Goal: Task Accomplishment & Management: Complete application form

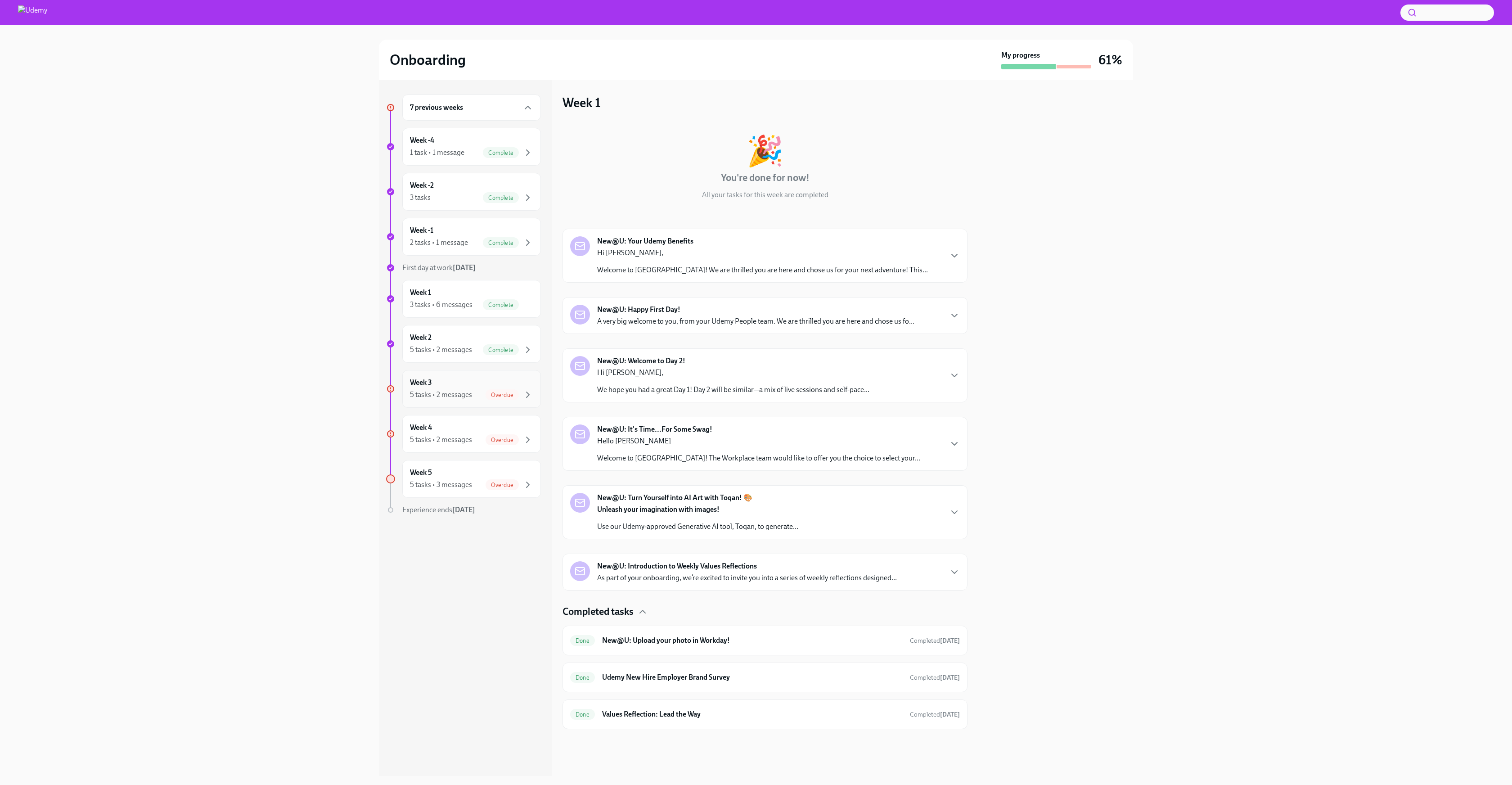
click at [477, 383] on div "Week 3 5 tasks • 2 messages Overdue" at bounding box center [471, 389] width 123 height 22
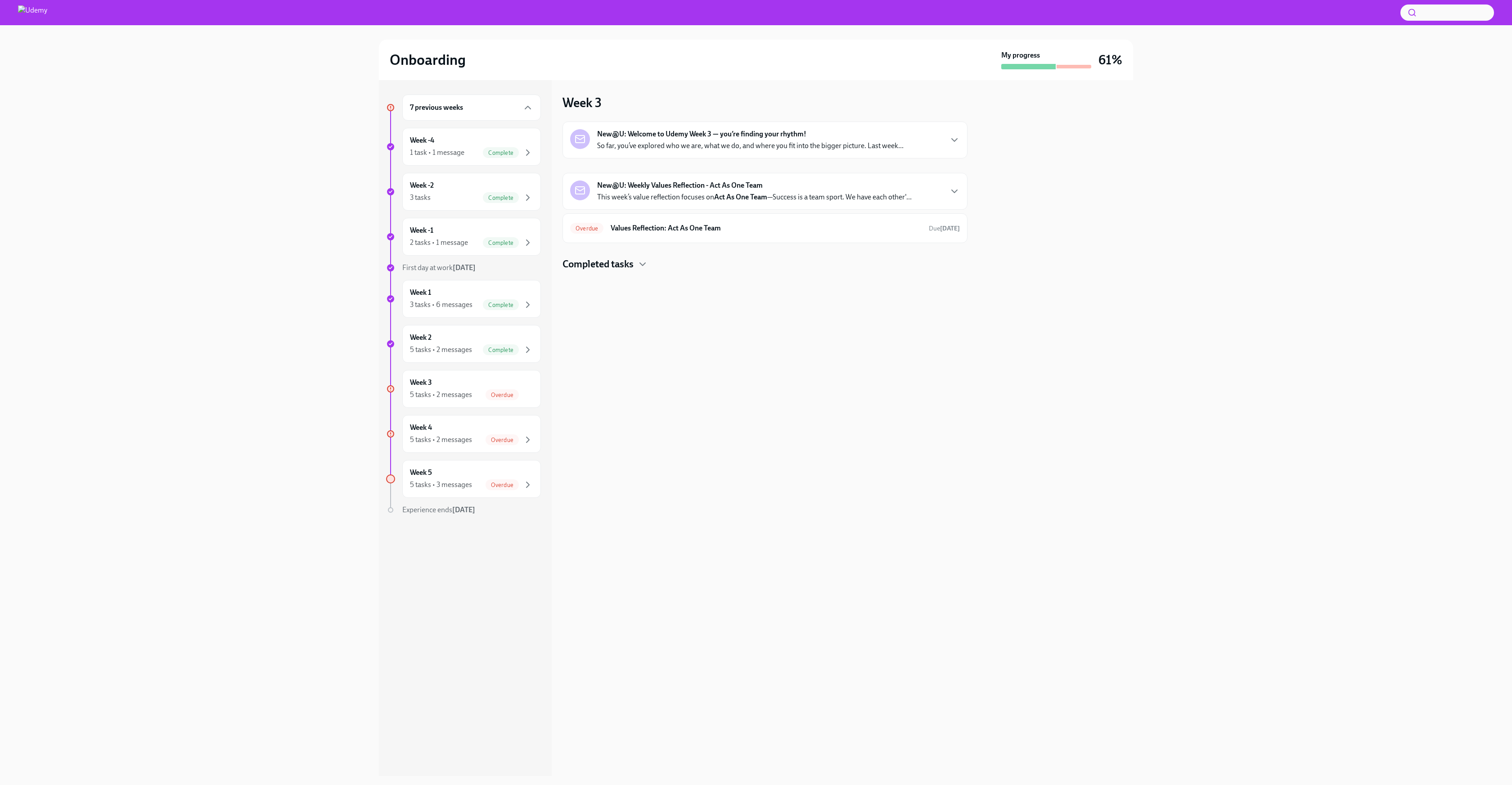
click at [870, 137] on div "New@U: Welcome to Udemy Week 3 — you’re finding your rhythm! So far, you’ve exp…" at bounding box center [750, 140] width 306 height 22
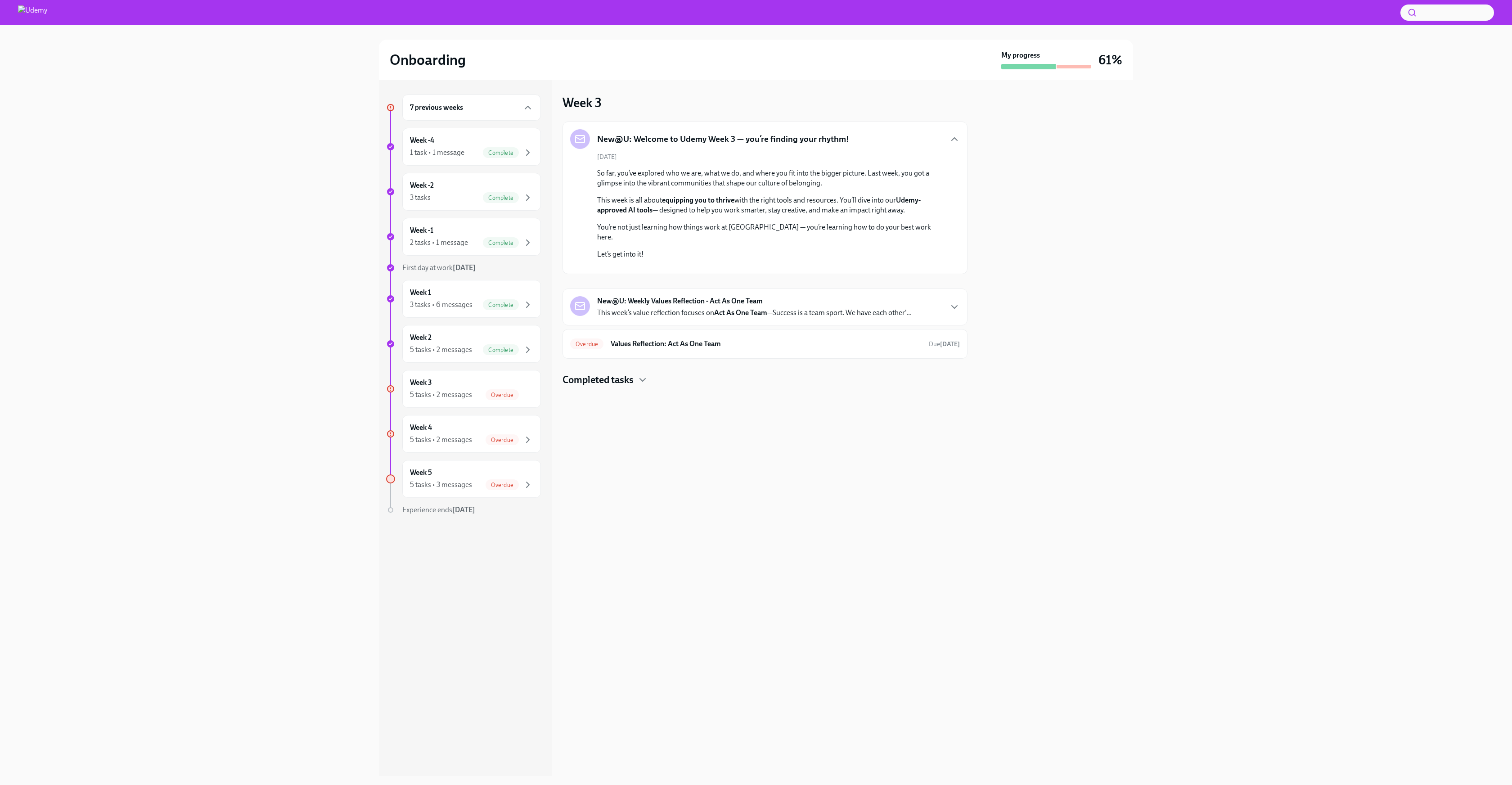
click at [801, 318] on div "New@U: Weekly Values Reflection - Act As One Team This week’s value reflection …" at bounding box center [754, 306] width 315 height 22
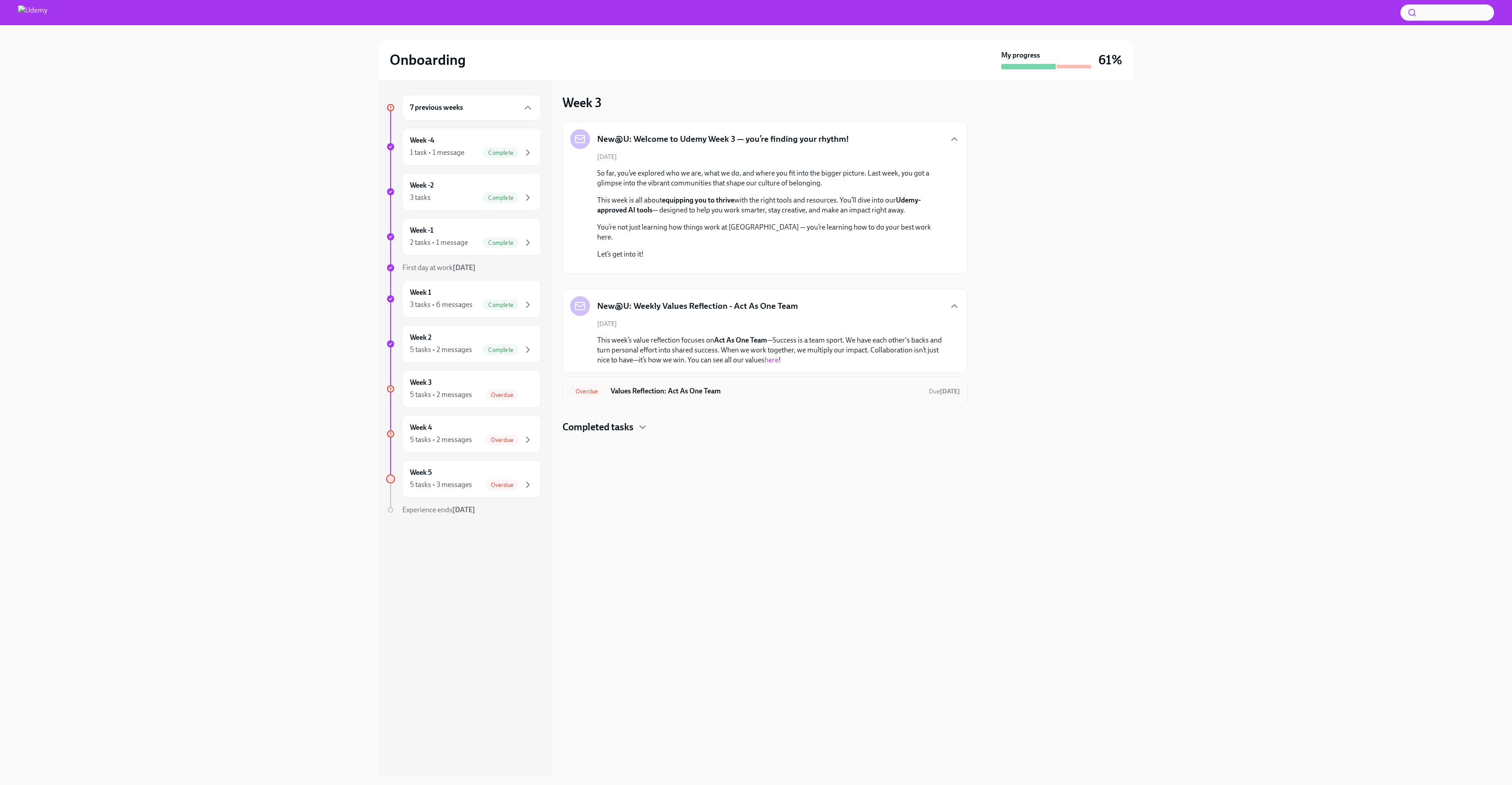
click at [716, 396] on h6 "Values Reflection: Act As One Team" at bounding box center [766, 391] width 311 height 10
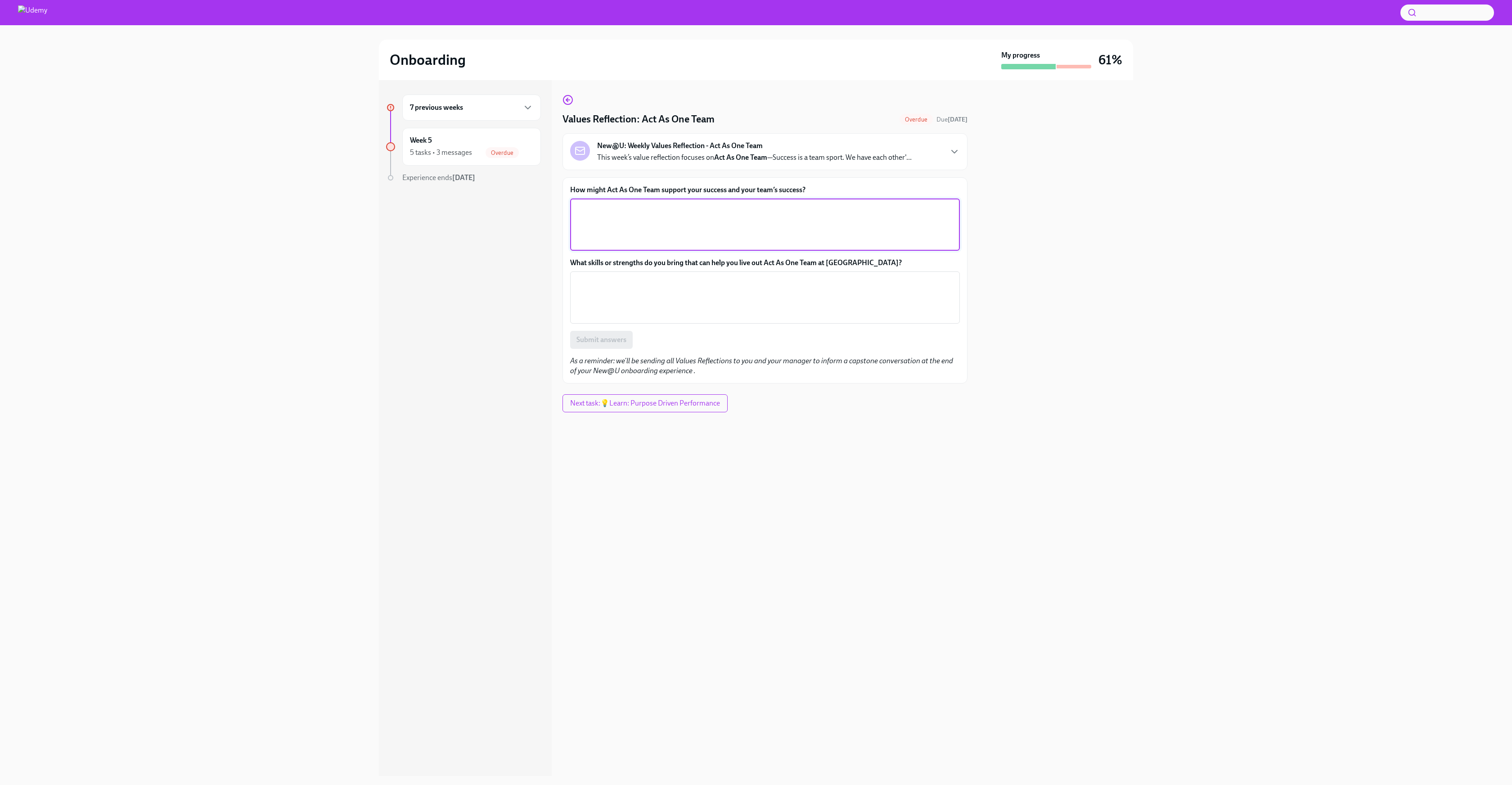
click at [688, 231] on textarea "How might Act As One Team support your success and your team’s success?" at bounding box center [765, 225] width 379 height 43
click at [954, 147] on icon "button" at bounding box center [954, 151] width 11 height 11
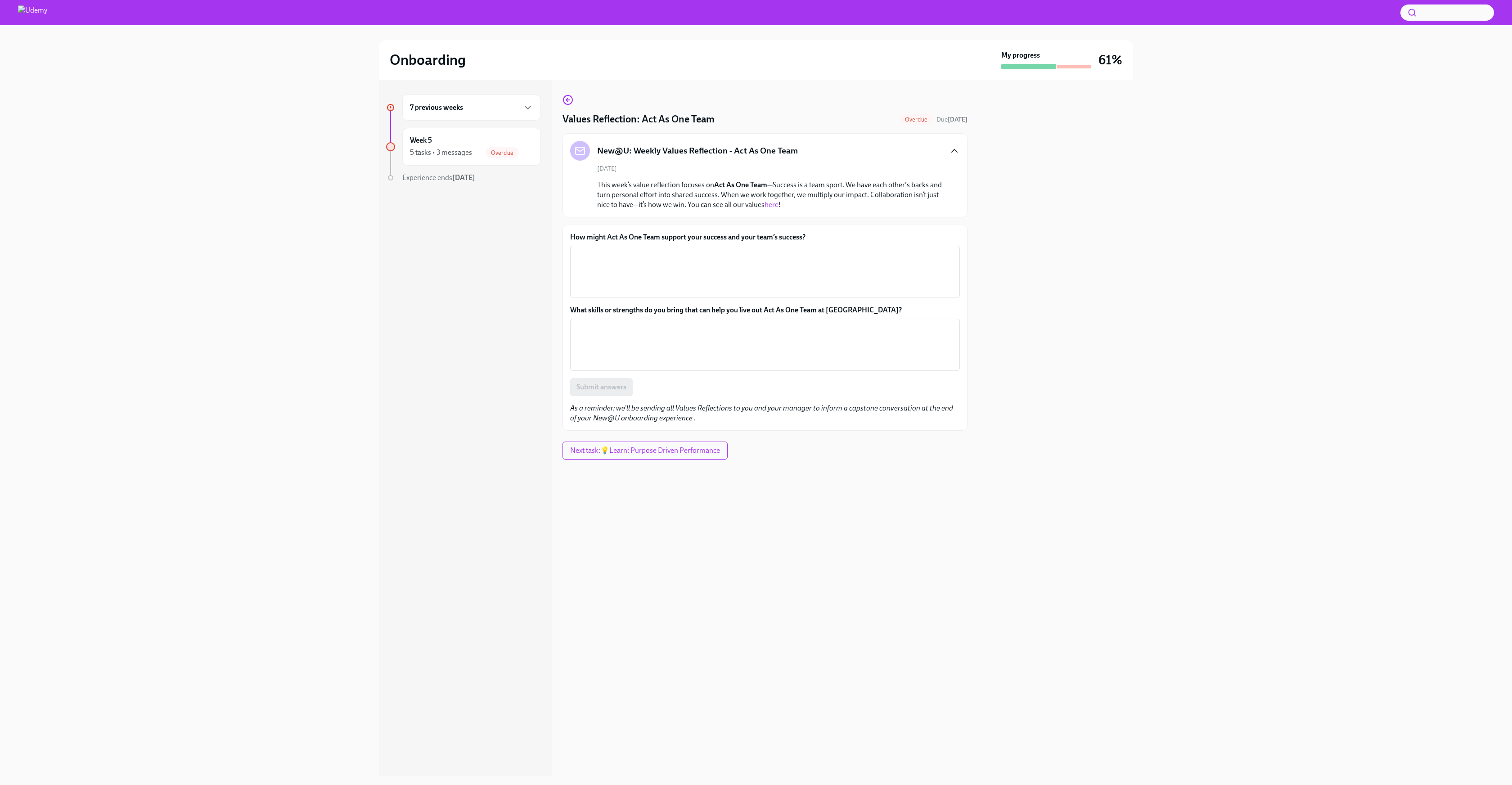
click at [574, 101] on div "Values Reflection: Act As One Team Overdue Due [DATE] New@U: Weekly Values Refl…" at bounding box center [765, 262] width 405 height 336
click at [567, 101] on icon "button" at bounding box center [568, 100] width 11 height 11
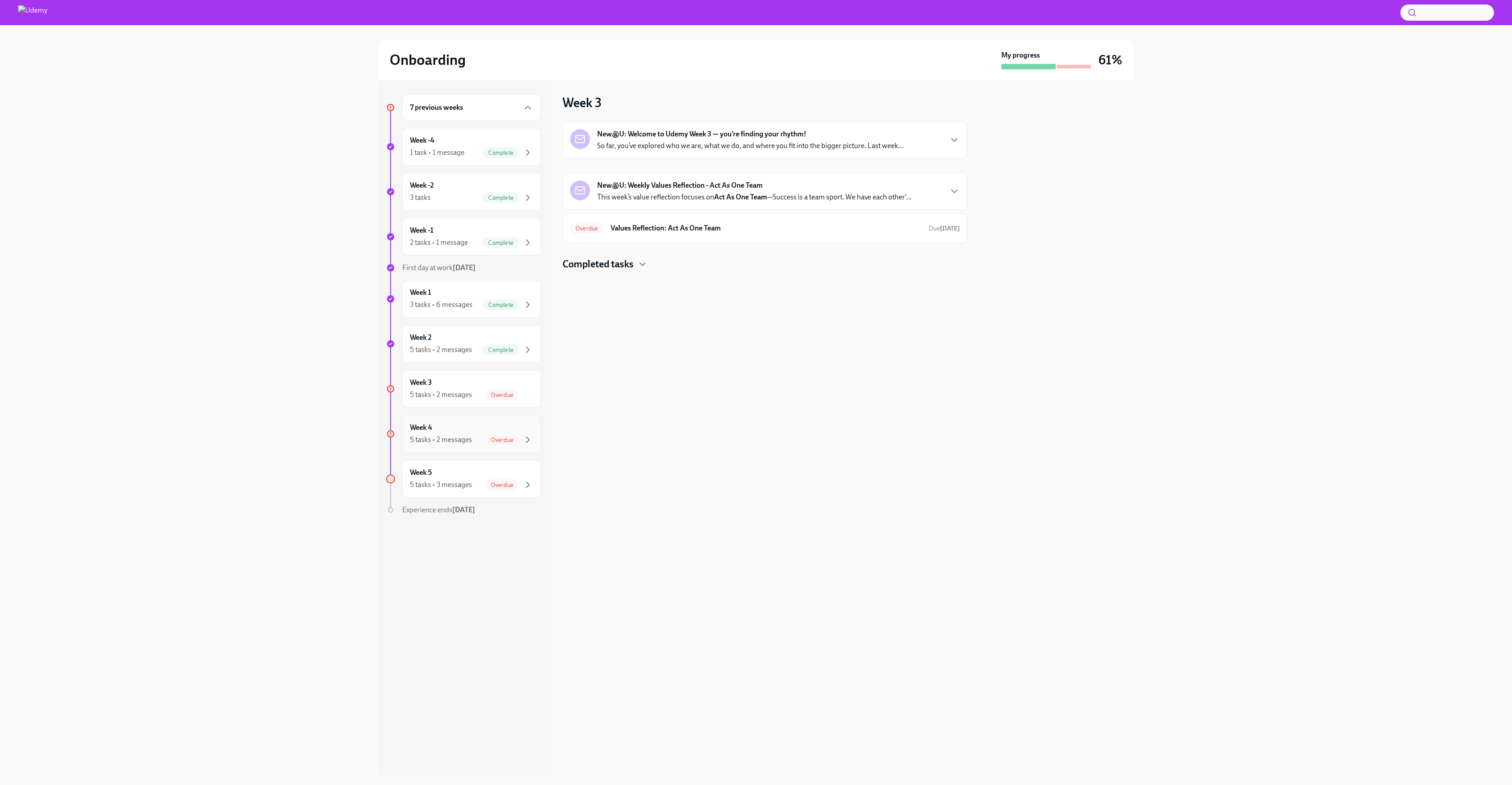
click at [500, 431] on div "Week 4 5 tasks • 2 messages Overdue" at bounding box center [471, 434] width 123 height 22
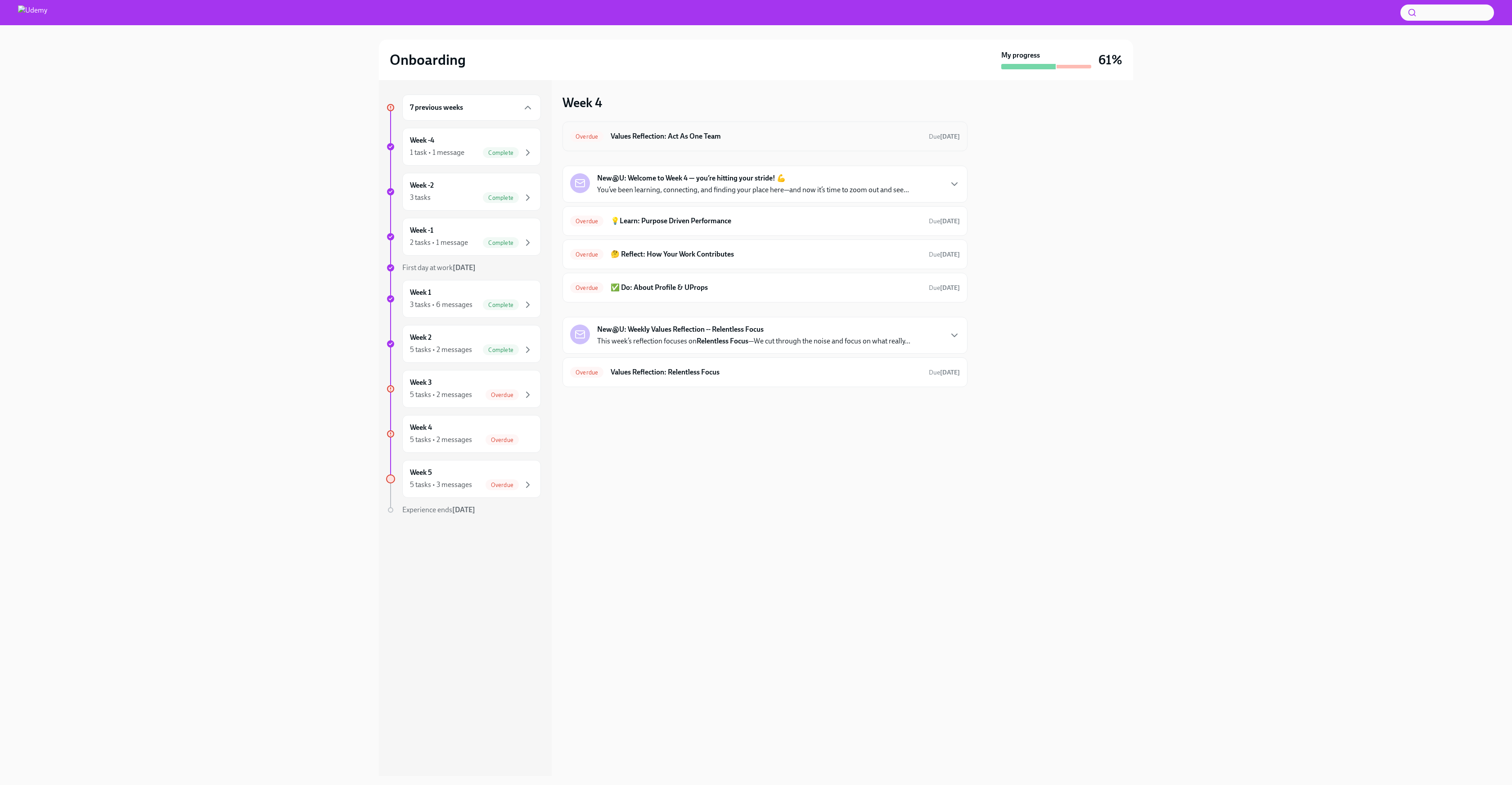
click at [787, 140] on h6 "Values Reflection: Act As One Team" at bounding box center [766, 136] width 311 height 10
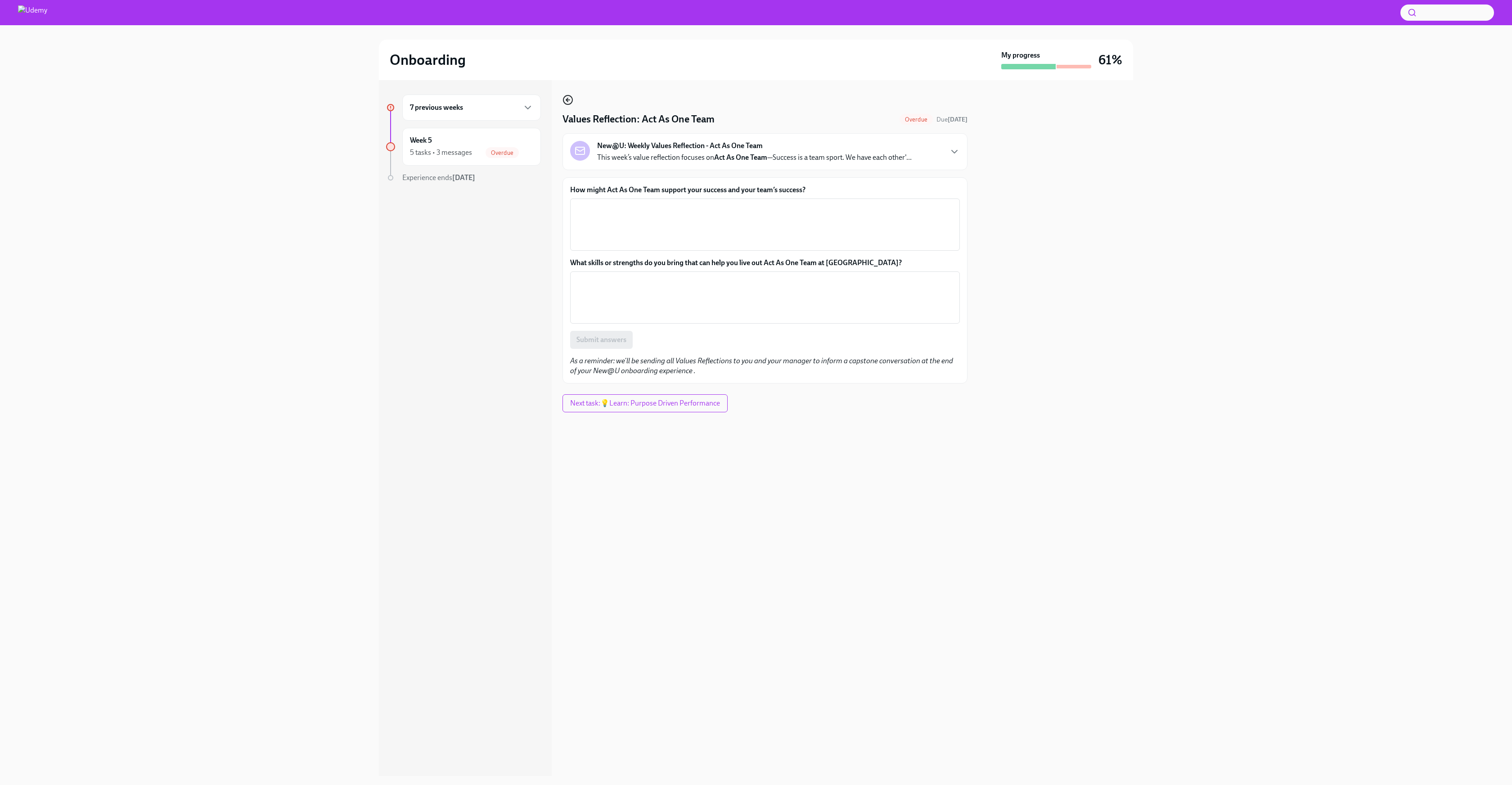
click at [568, 99] on icon "button" at bounding box center [566, 100] width 2 height 4
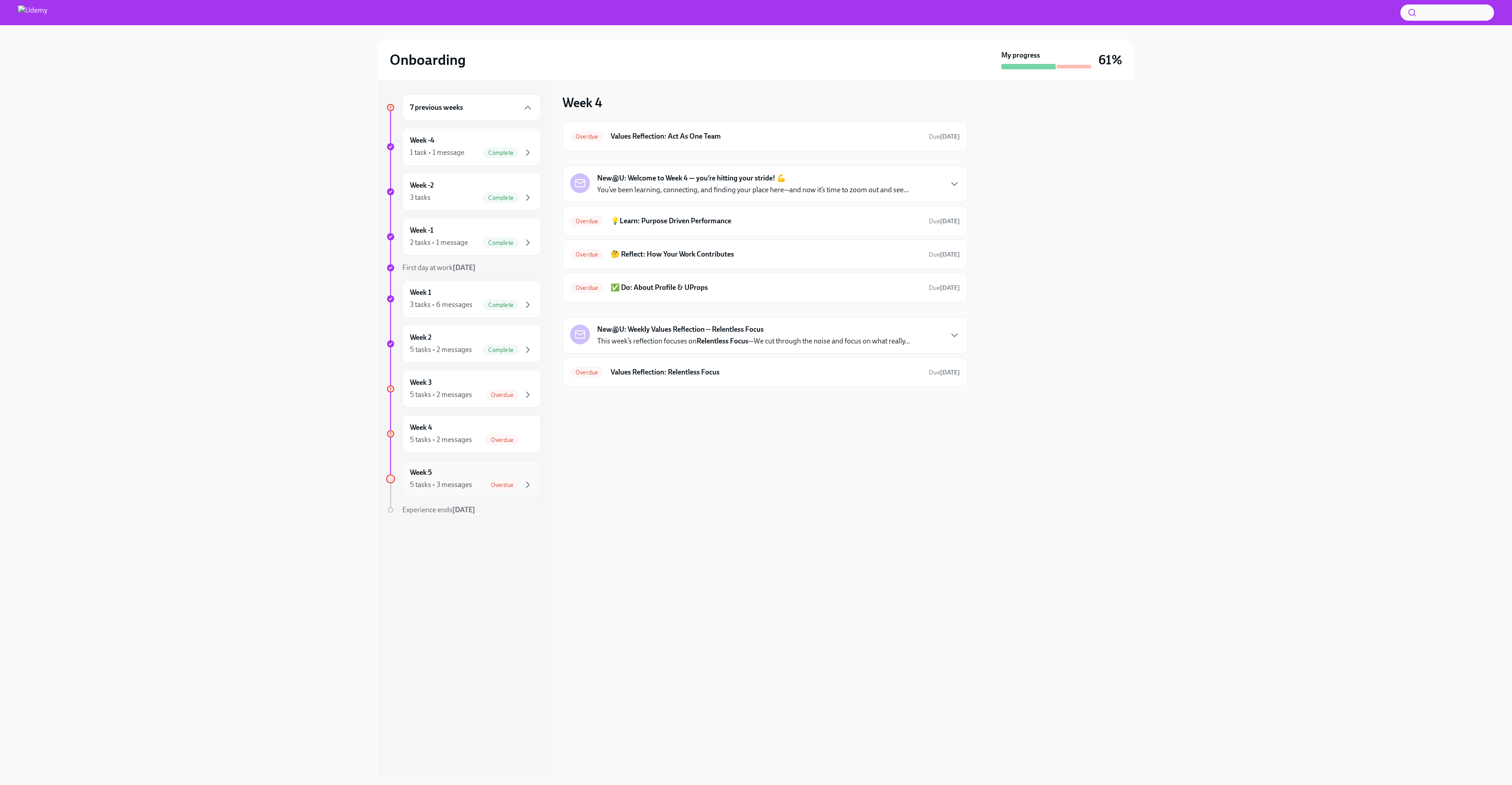
click at [474, 481] on div "5 tasks • 3 messages Overdue" at bounding box center [471, 484] width 123 height 11
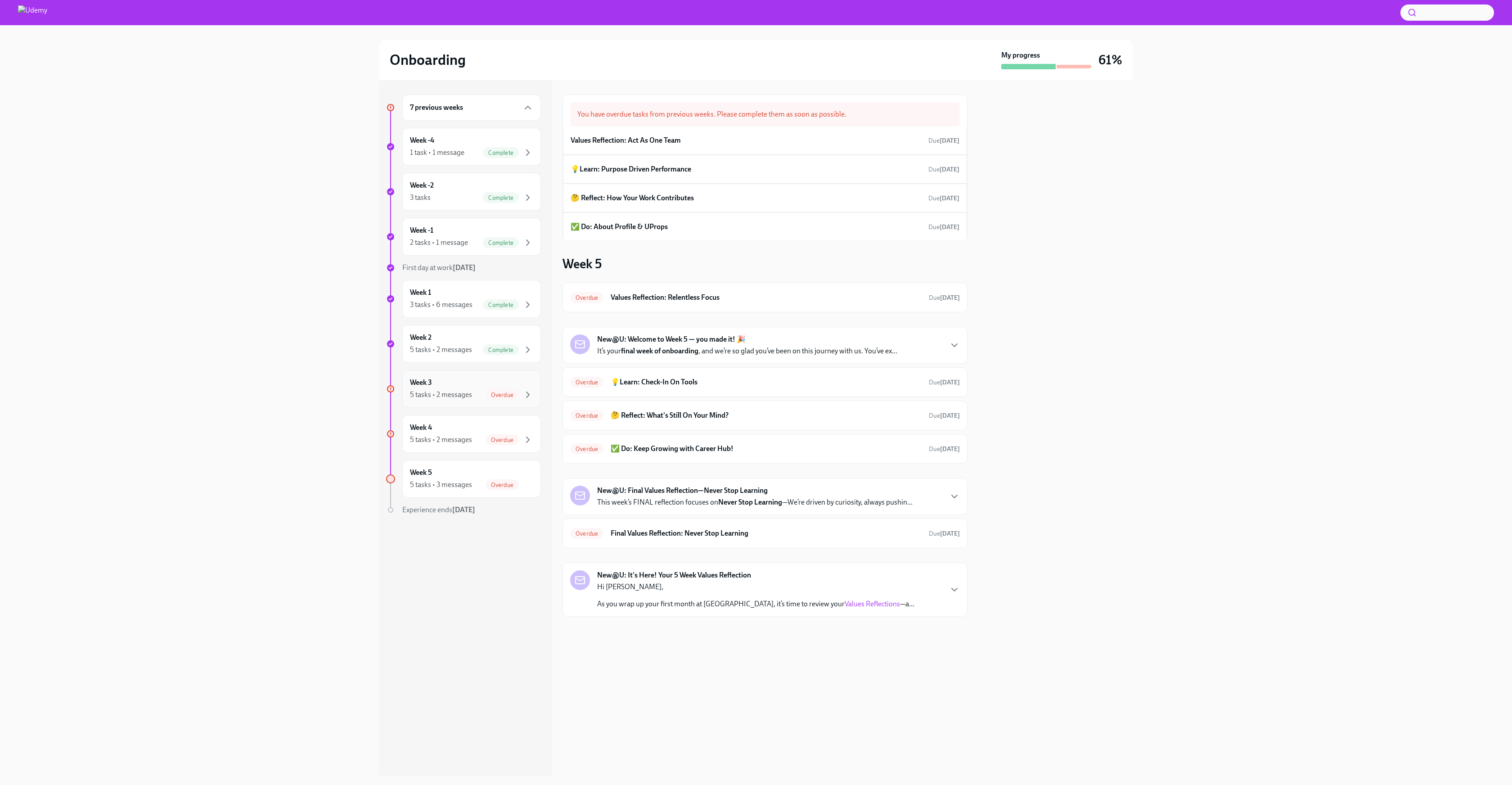
click at [456, 392] on div "5 tasks • 2 messages" at bounding box center [441, 395] width 62 height 10
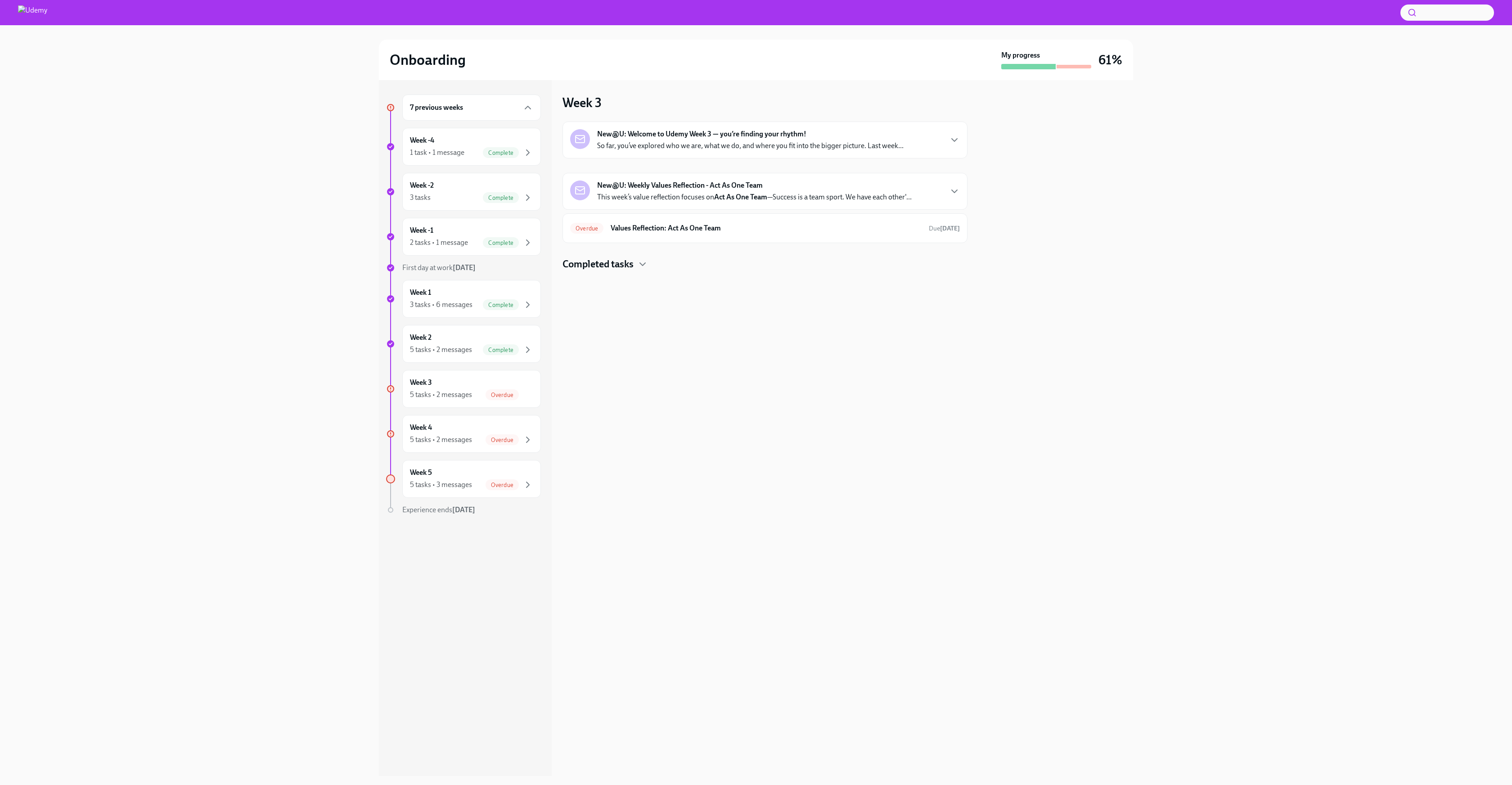
click at [701, 151] on div "New@U: Welcome to Udemy Week 3 — you’re finding your rhythm! So far, you’ve exp…" at bounding box center [765, 140] width 405 height 37
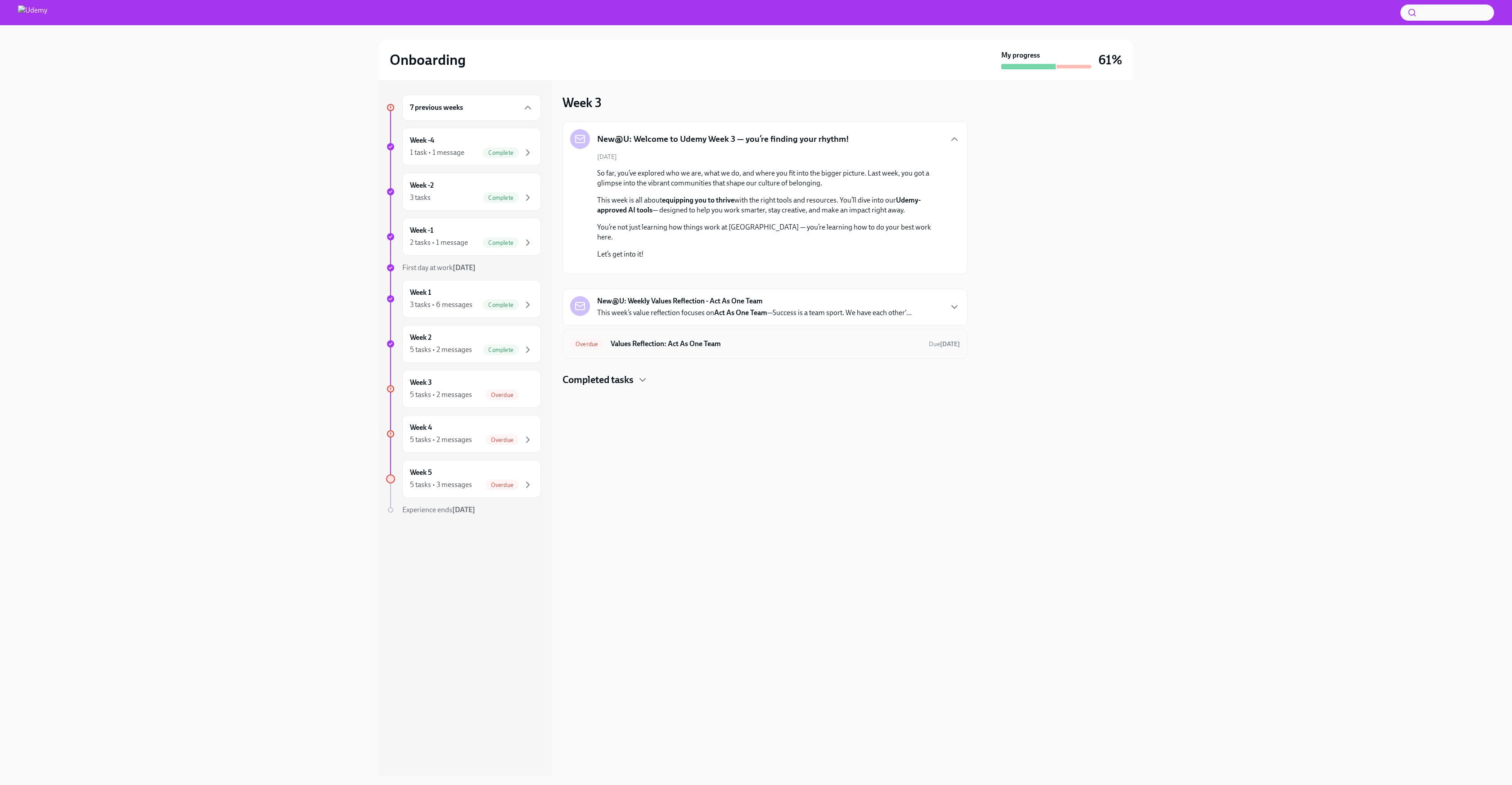
click at [690, 359] on div "Overdue Values Reflection: Act As One Team Due [DATE]" at bounding box center [765, 343] width 405 height 30
click at [685, 349] on h6 "Values Reflection: Act As One Team" at bounding box center [766, 343] width 311 height 10
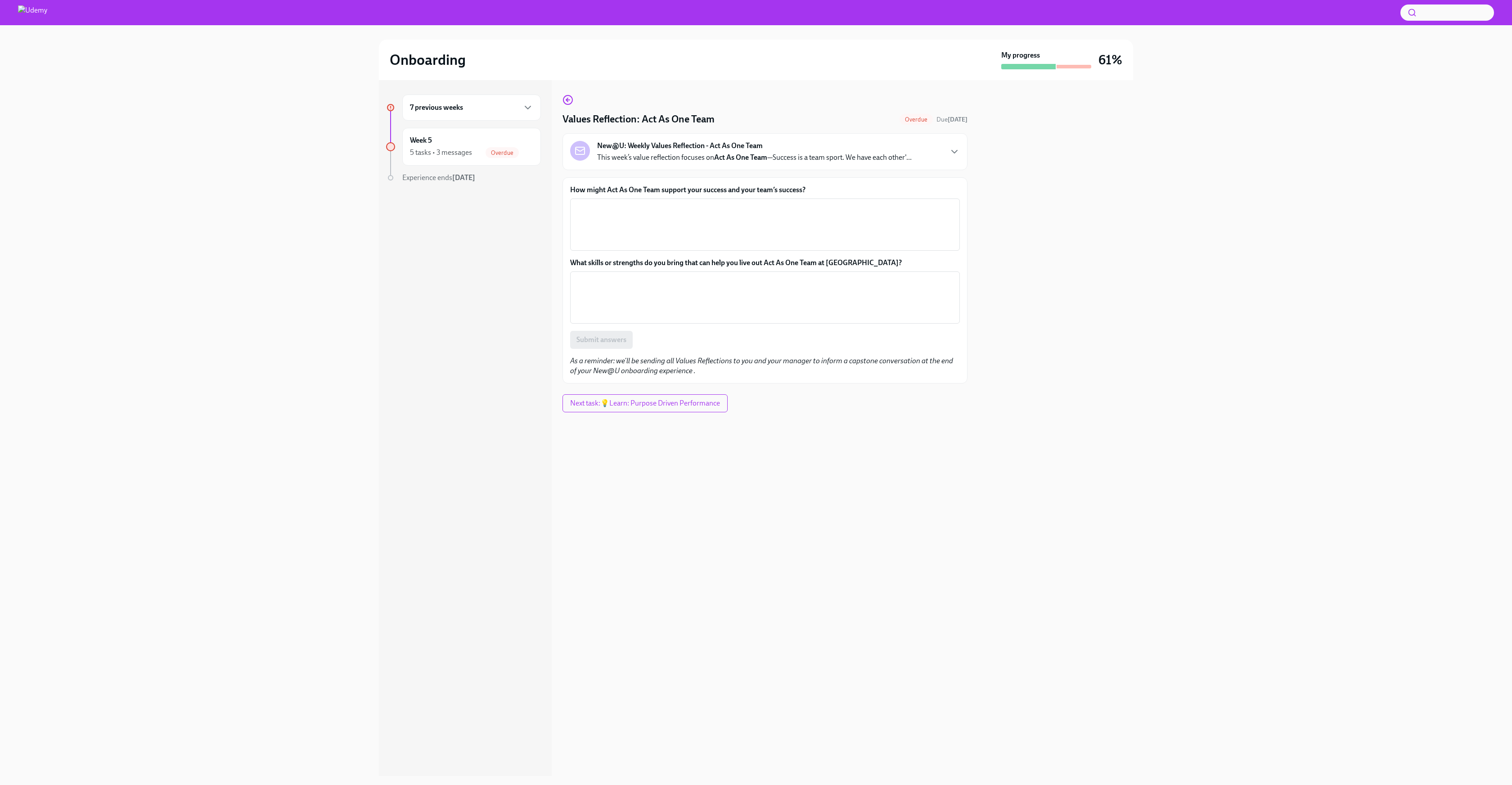
click at [572, 108] on div "Values Reflection: Act As One Team Overdue Due [DATE] New@U: Weekly Values Refl…" at bounding box center [765, 239] width 405 height 289
click at [566, 99] on icon "button" at bounding box center [568, 100] width 11 height 11
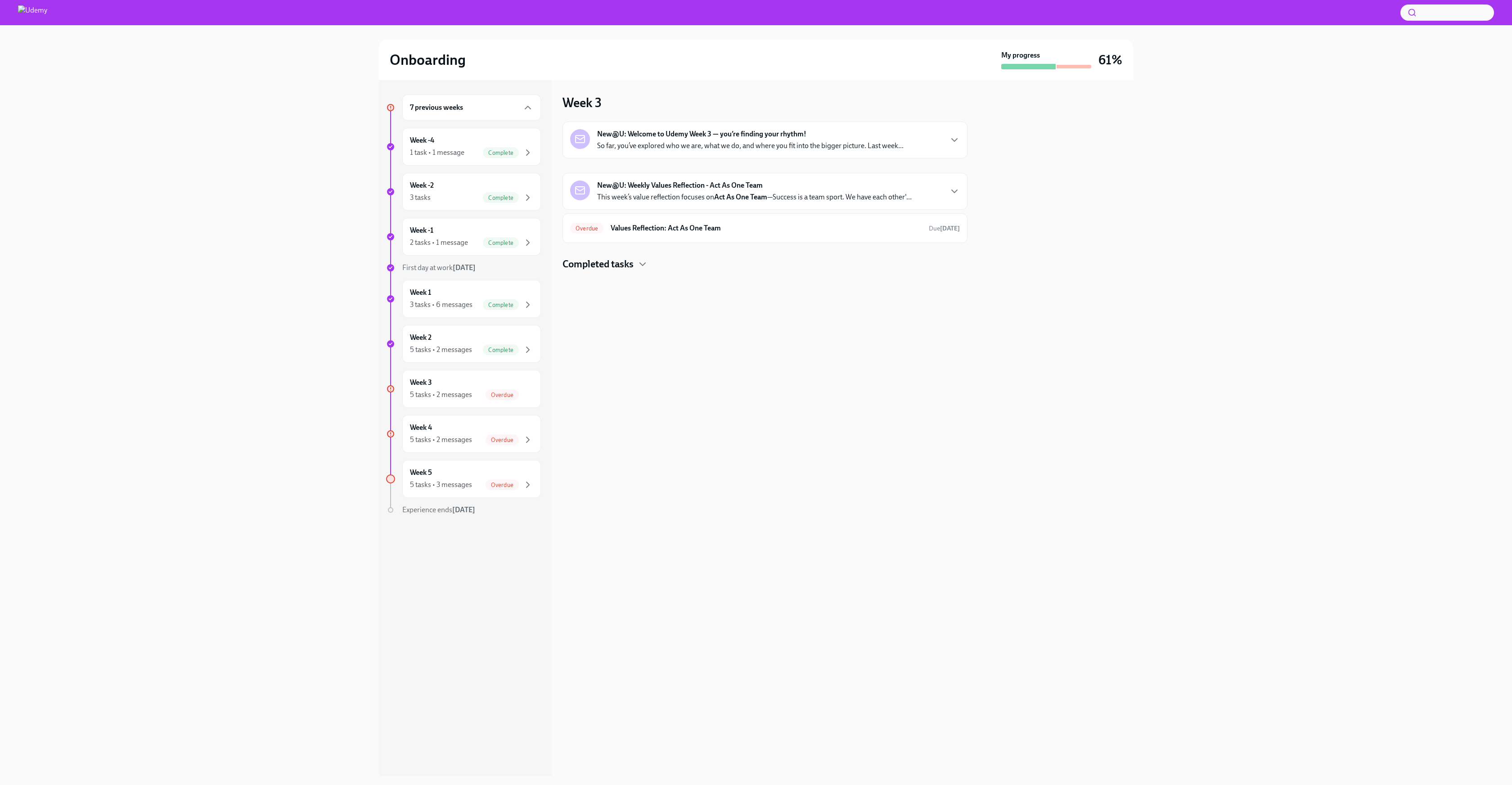
click at [633, 261] on h4 "Completed tasks" at bounding box center [598, 264] width 71 height 14
click at [724, 227] on h6 "Values Reflection: Act As One Team" at bounding box center [766, 228] width 311 height 10
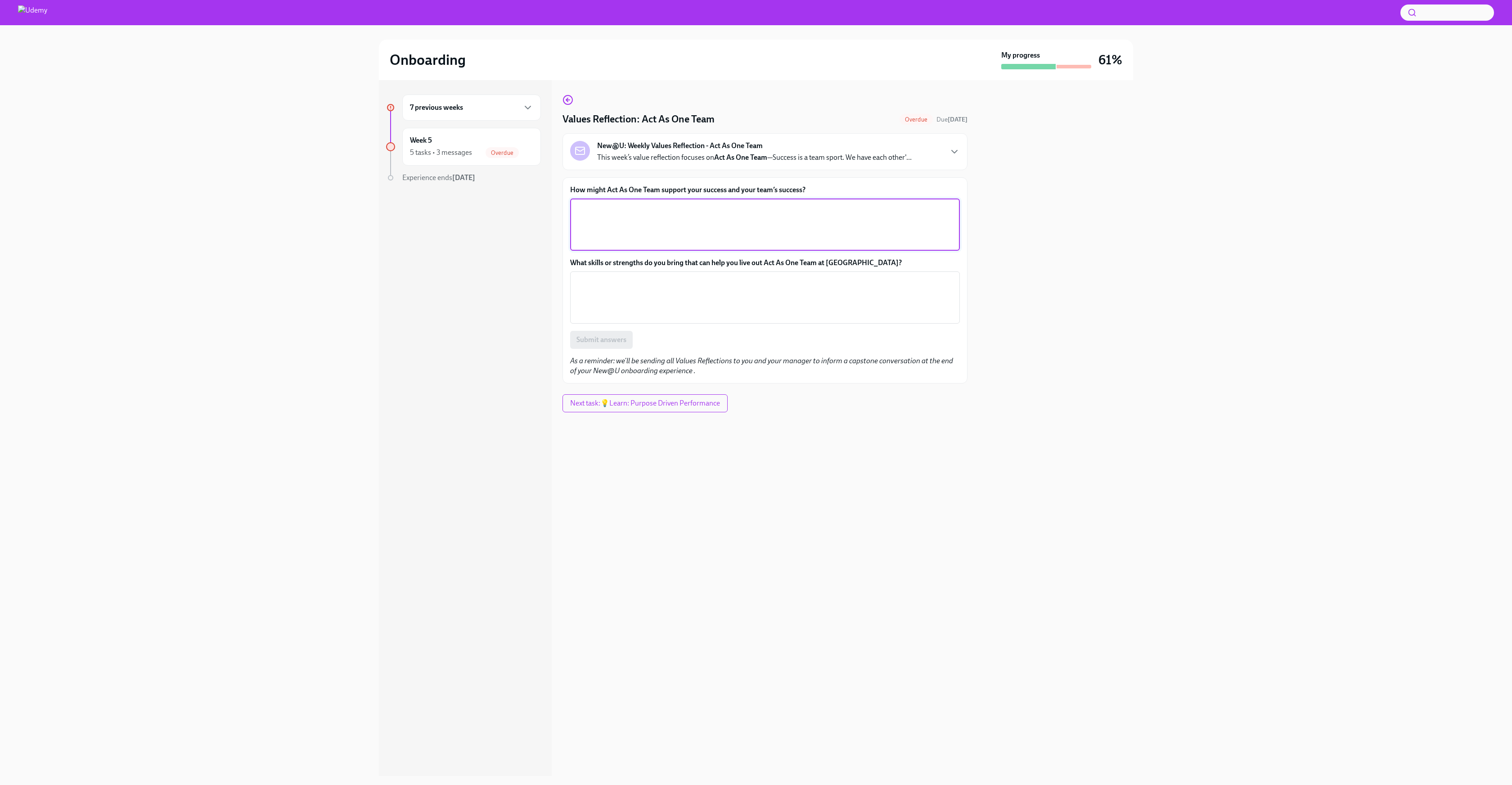
click at [684, 225] on textarea "How might Act As One Team support your success and your team’s success?" at bounding box center [765, 225] width 379 height 43
drag, startPoint x: 606, startPoint y: 188, endPoint x: 658, endPoint y: 190, distance: 52.0
click at [658, 190] on label "How might Act As One Team support your success and your team’s success?" at bounding box center [765, 190] width 390 height 10
copy label "Act As One Team"
click at [1257, 240] on div "7 previous weeks Week 5 5 tasks • 3 messages Overdue Experience ends [DATE] Val…" at bounding box center [756, 427] width 1483 height 696
